Goal: Task Accomplishment & Management: Use online tool/utility

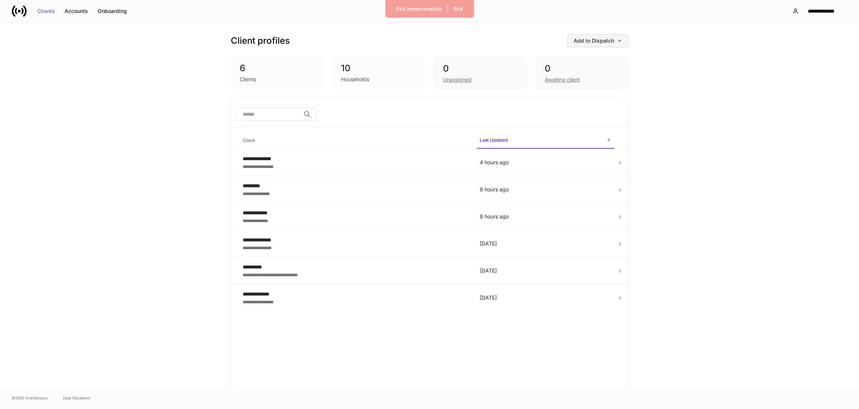
click at [597, 39] on div "Add to Dispatch" at bounding box center [598, 40] width 49 height 5
click at [592, 114] on div "View uploaded accounts" at bounding box center [586, 115] width 60 height 7
